Goal: Share content: Share content

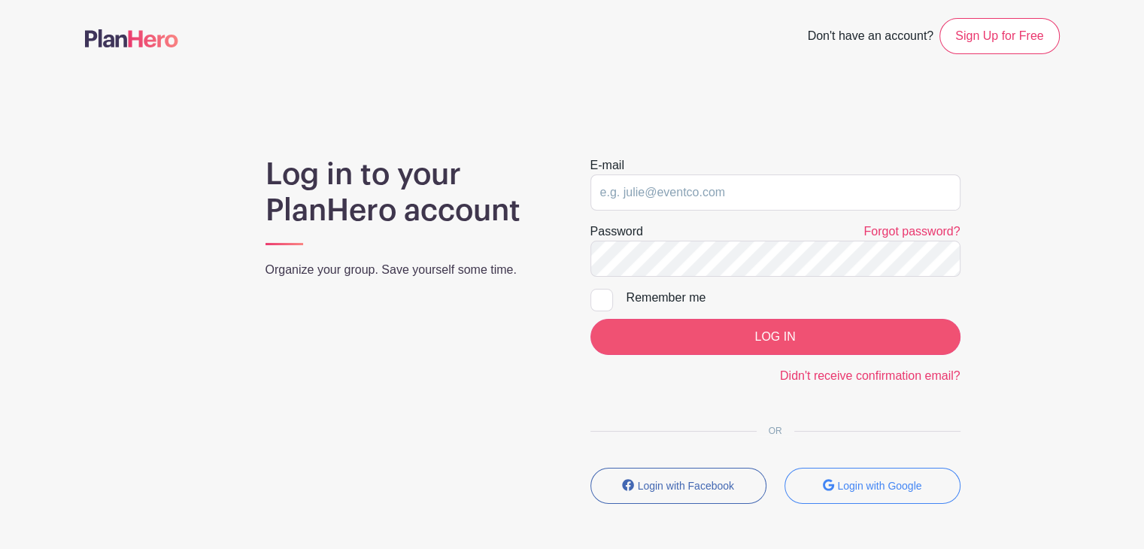
type input "[EMAIL_ADDRESS][DOMAIN_NAME]"
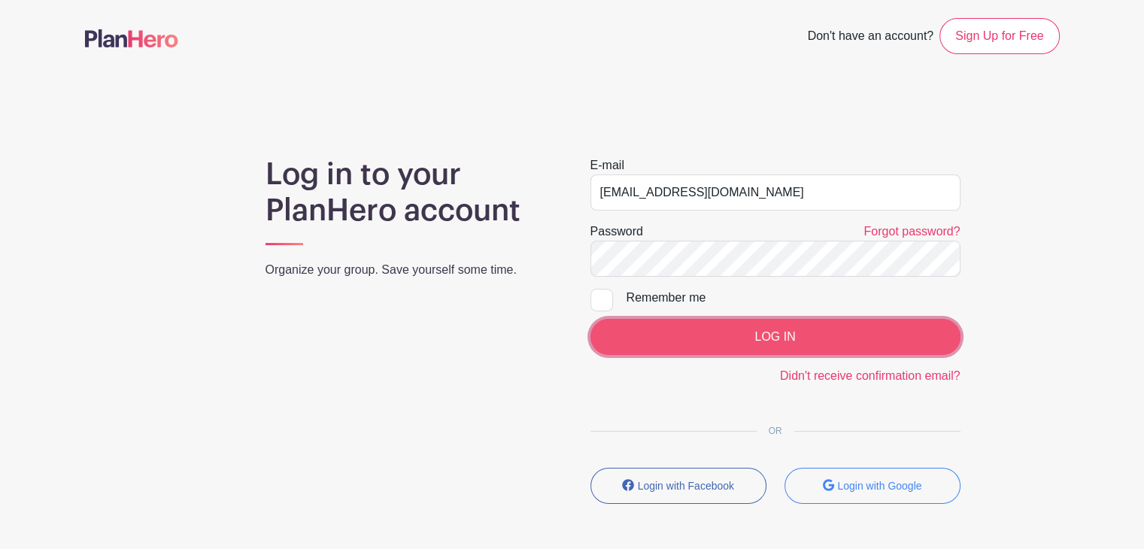
click at [657, 344] on input "LOG IN" at bounding box center [776, 337] width 370 height 36
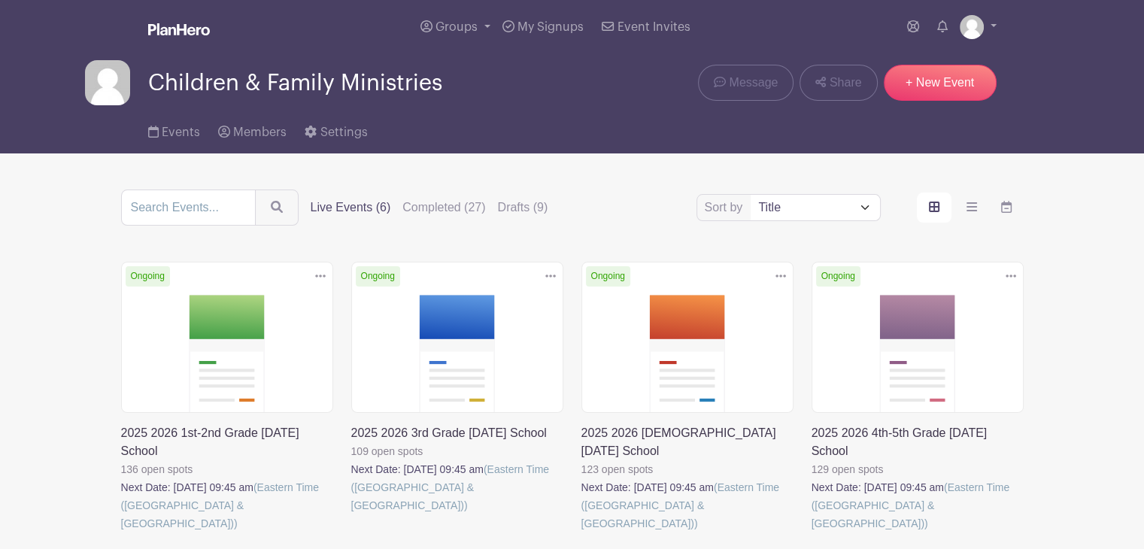
scroll to position [75, 0]
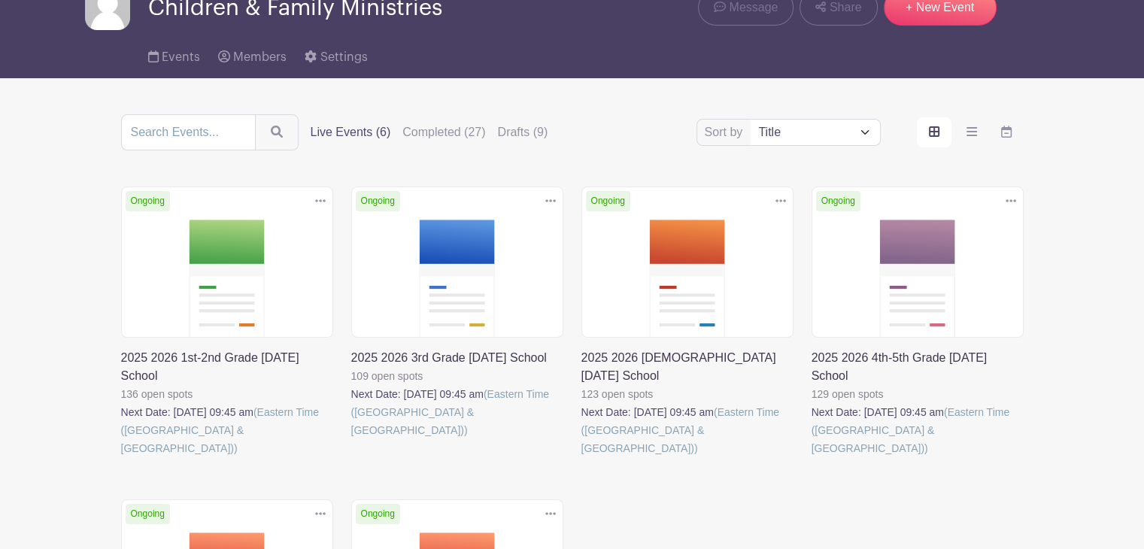
click at [351, 439] on link at bounding box center [351, 439] width 0 height 0
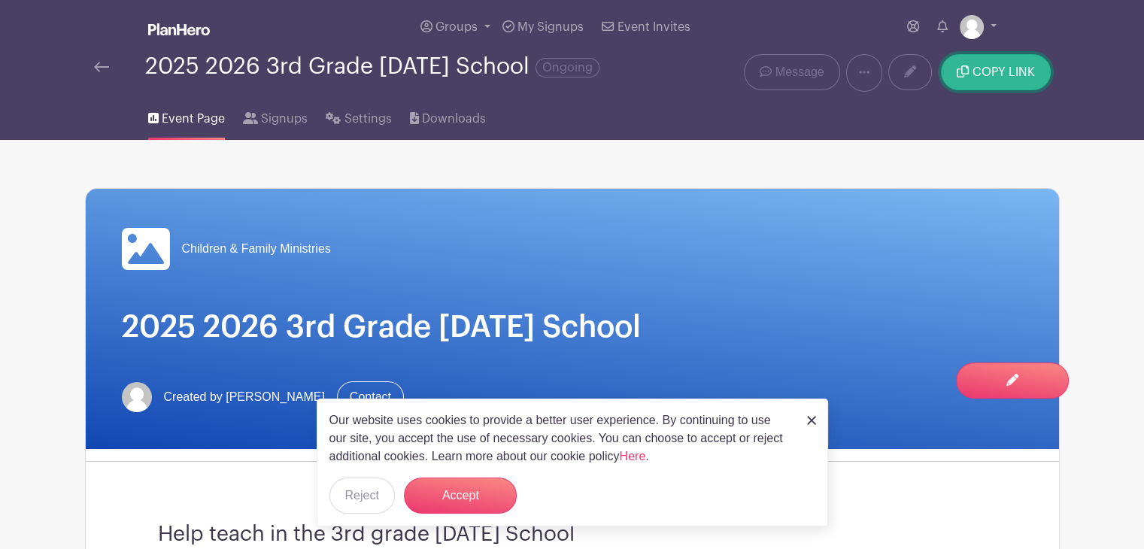
click at [1016, 60] on button "COPY LINK" at bounding box center [995, 72] width 109 height 36
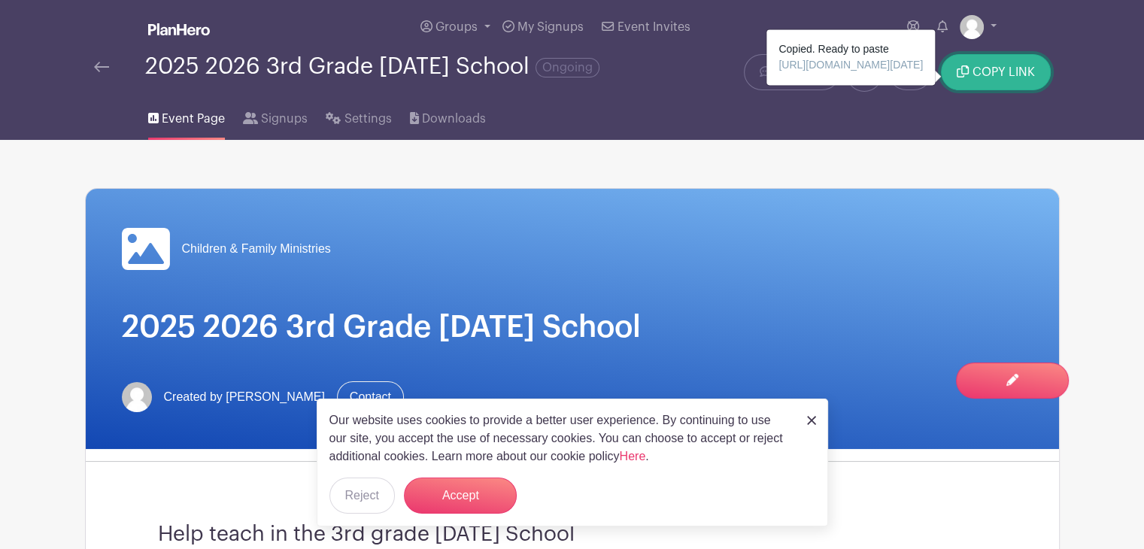
click at [986, 68] on span "COPY LINK" at bounding box center [1004, 72] width 62 height 12
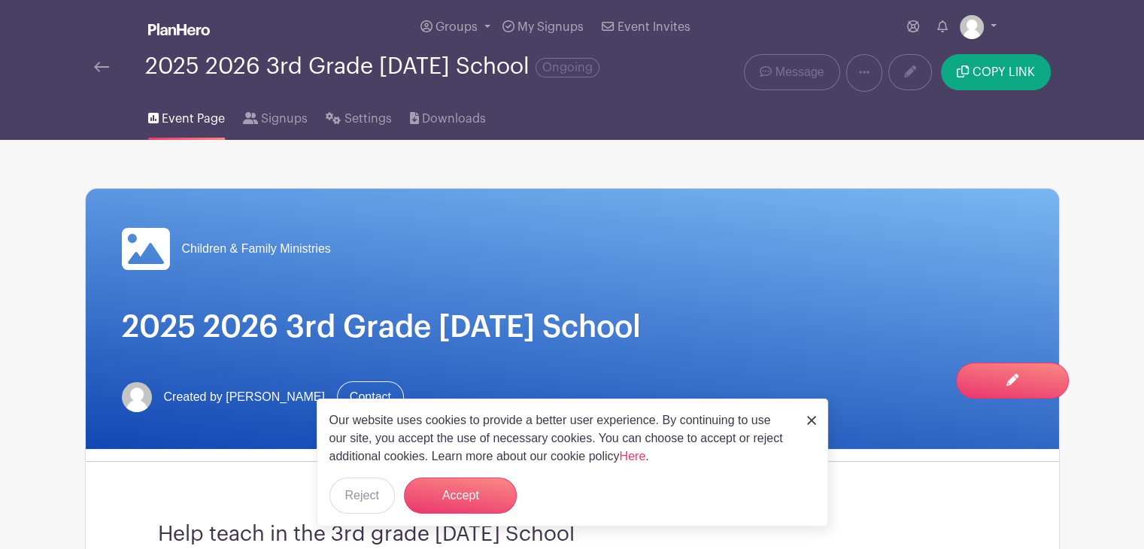
click at [815, 423] on img at bounding box center [811, 420] width 9 height 9
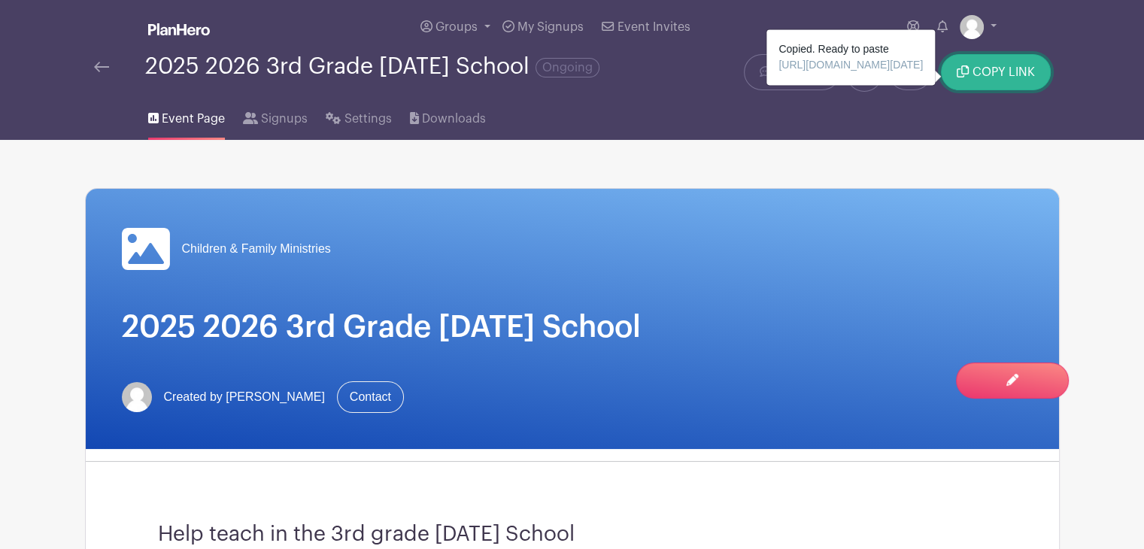
click at [1020, 62] on button "COPY LINK" at bounding box center [995, 72] width 109 height 36
